Goal: Information Seeking & Learning: Learn about a topic

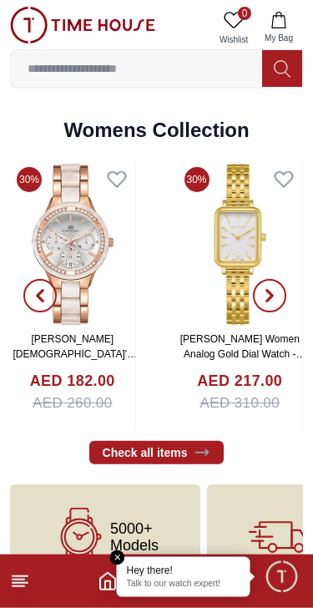
scroll to position [3798, 0]
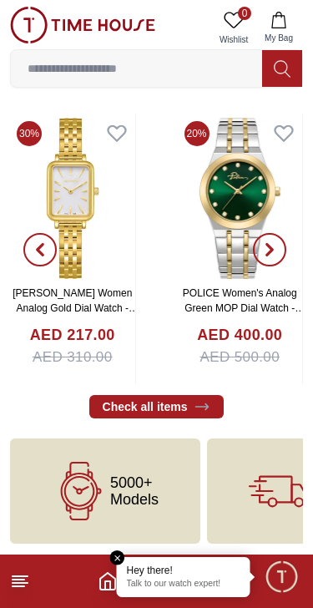
click at [25, 589] on icon at bounding box center [20, 581] width 20 height 20
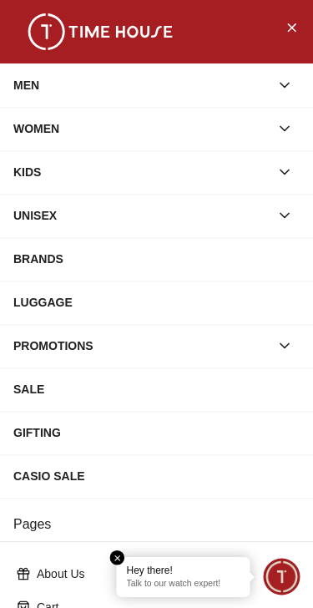
click at [231, 85] on div "MEN" at bounding box center [141, 85] width 256 height 30
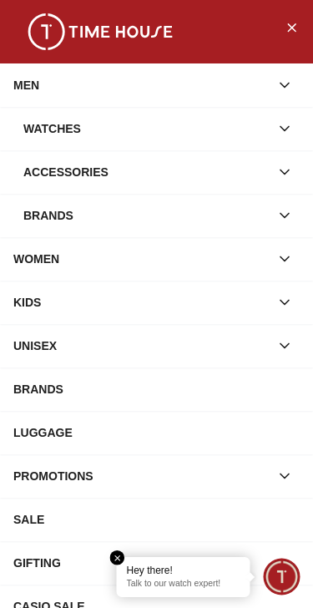
click at [279, 140] on button "button" at bounding box center [285, 129] width 30 height 30
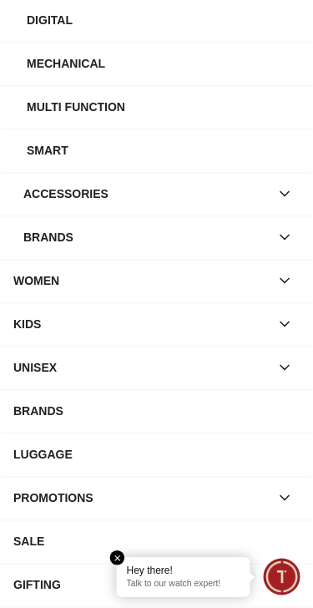
scroll to position [413, 0]
click at [288, 236] on icon "button" at bounding box center [285, 238] width 8 height 4
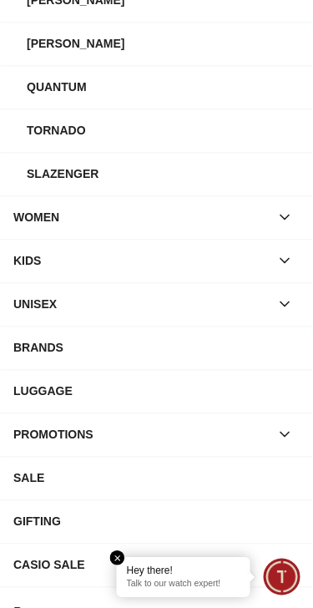
scroll to position [694, 0]
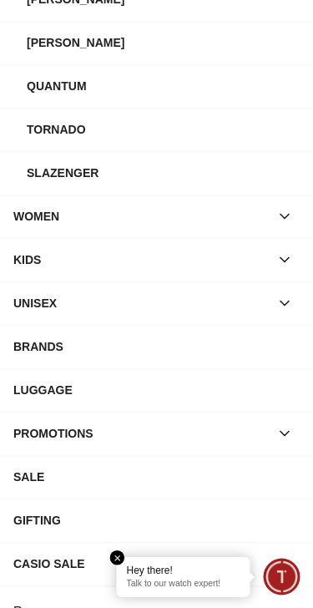
click at [278, 348] on div "BRANDS" at bounding box center [156, 347] width 286 height 30
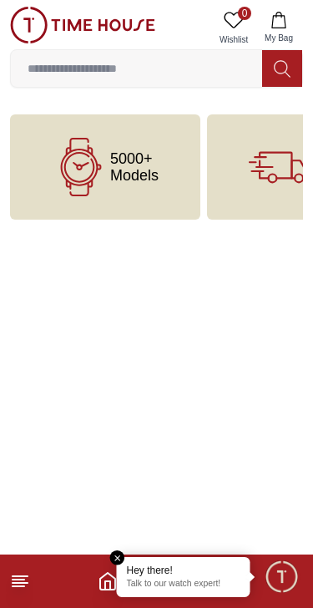
click at [28, 575] on icon at bounding box center [20, 581] width 20 height 20
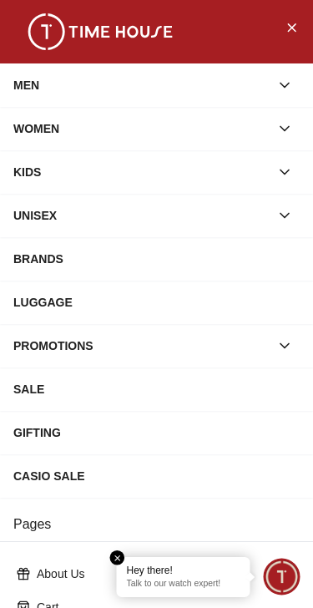
click at [221, 84] on div "MEN" at bounding box center [141, 85] width 256 height 30
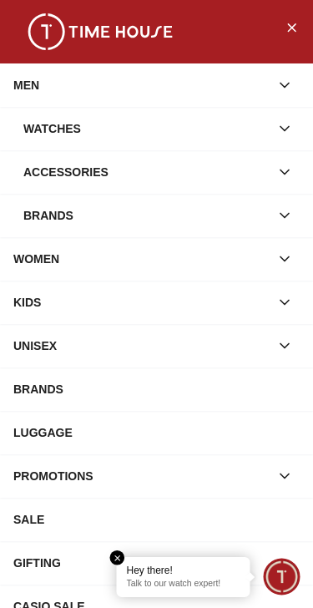
click at [264, 136] on div "Watches" at bounding box center [146, 129] width 246 height 30
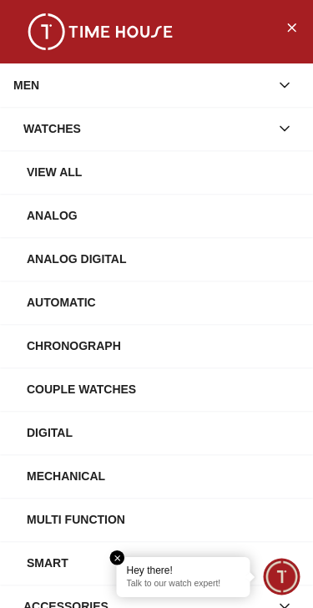
click at [238, 183] on div "View All" at bounding box center [163, 172] width 273 height 30
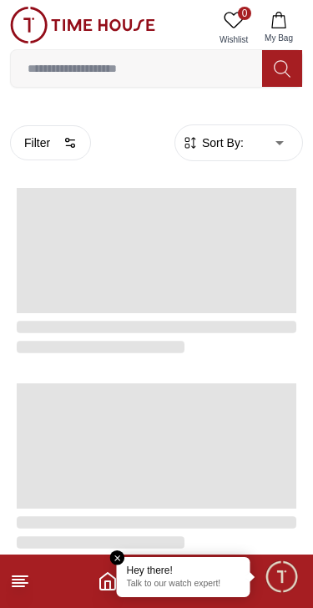
click at [45, 142] on button "Filter" at bounding box center [50, 142] width 81 height 35
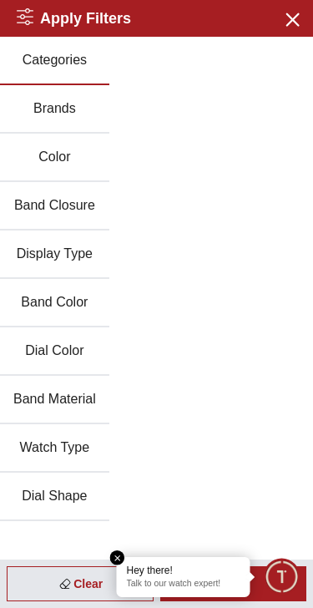
click at [48, 120] on button "Brands" at bounding box center [54, 109] width 109 height 48
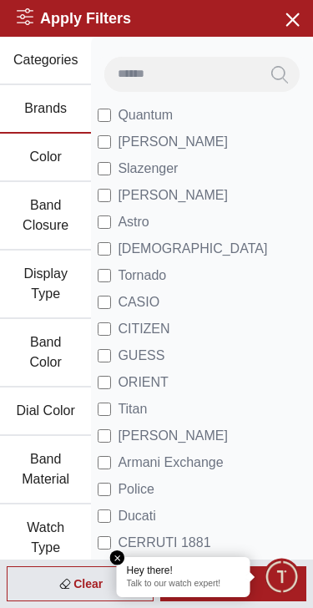
click at [289, 20] on icon "button" at bounding box center [291, 18] width 21 height 21
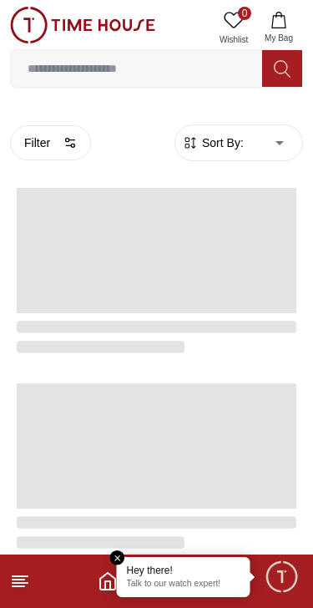
click at [173, 584] on p "Talk to our watch expert!" at bounding box center [184, 585] width 114 height 12
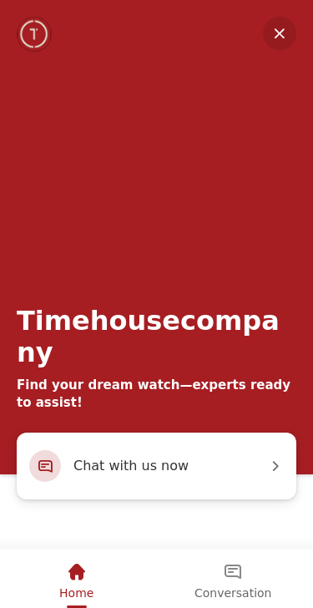
click at [286, 29] on em "Minimize" at bounding box center [279, 33] width 33 height 33
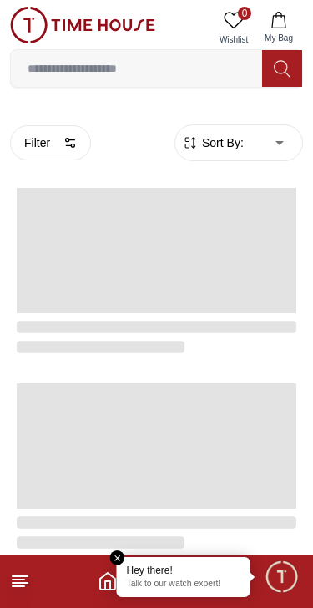
click at [113, 554] on em "Close tooltip" at bounding box center [117, 557] width 15 height 15
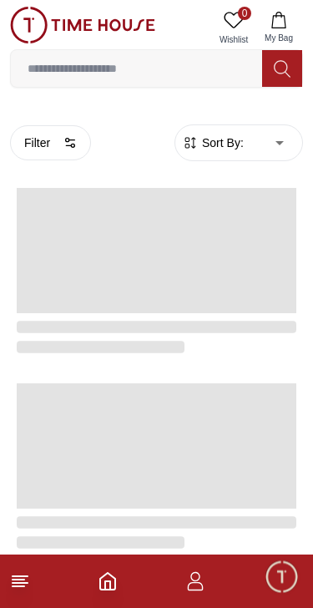
click at [11, 590] on icon at bounding box center [20, 581] width 20 height 20
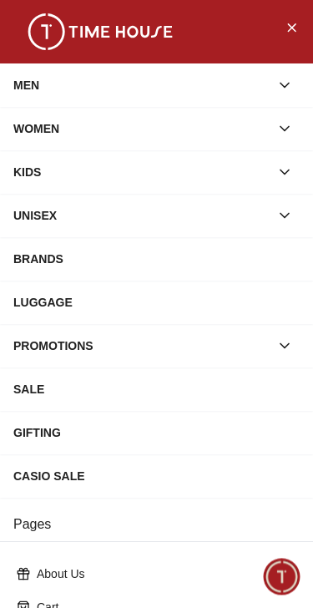
click at [98, 90] on div "MEN" at bounding box center [141, 85] width 256 height 30
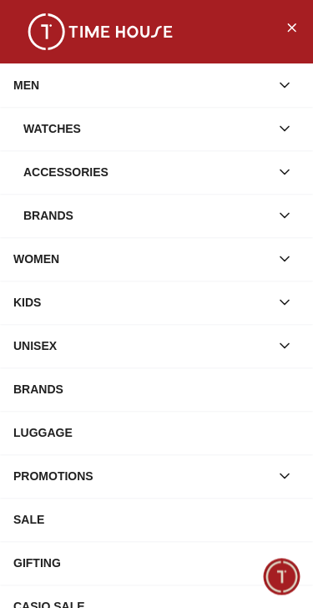
click at [55, 131] on div "Watches" at bounding box center [146, 129] width 246 height 30
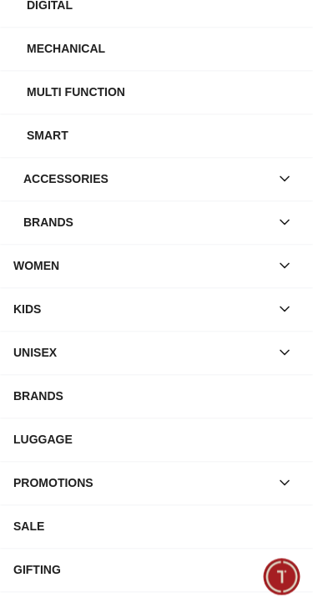
scroll to position [427, 0]
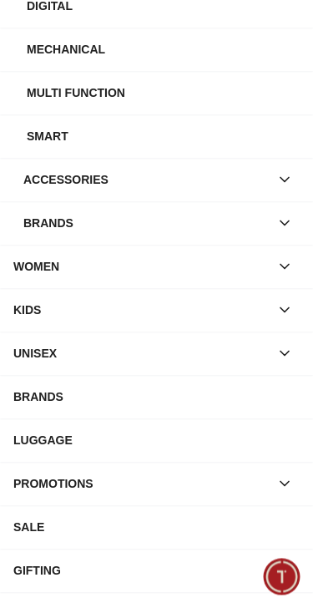
click at [63, 229] on div "Brands" at bounding box center [146, 223] width 246 height 30
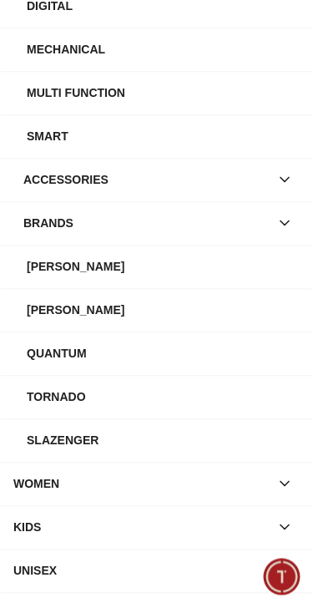
click at [63, 322] on div "[PERSON_NAME]" at bounding box center [163, 310] width 273 height 30
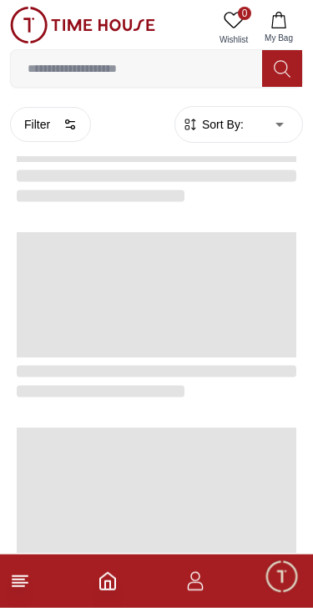
scroll to position [3050, 0]
